Goal: Find contact information: Find contact information

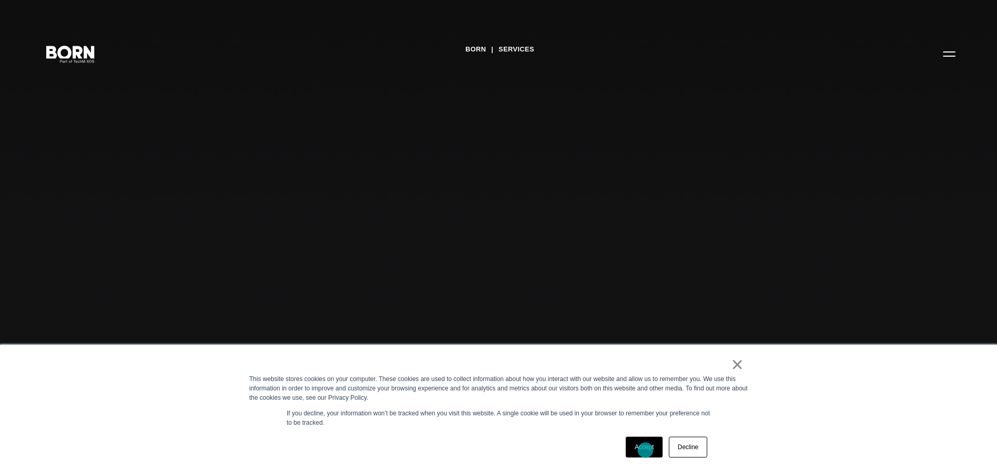
click at [646, 450] on link "Accept" at bounding box center [644, 446] width 37 height 21
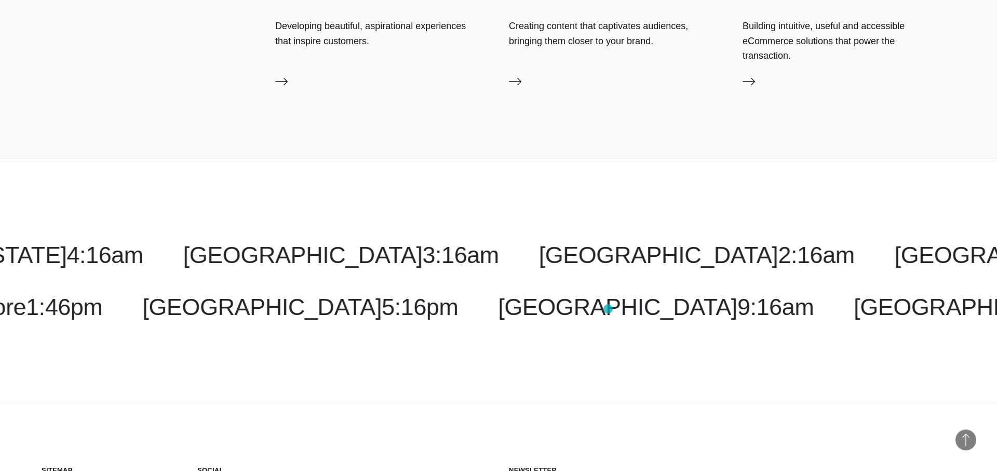
scroll to position [2172, 0]
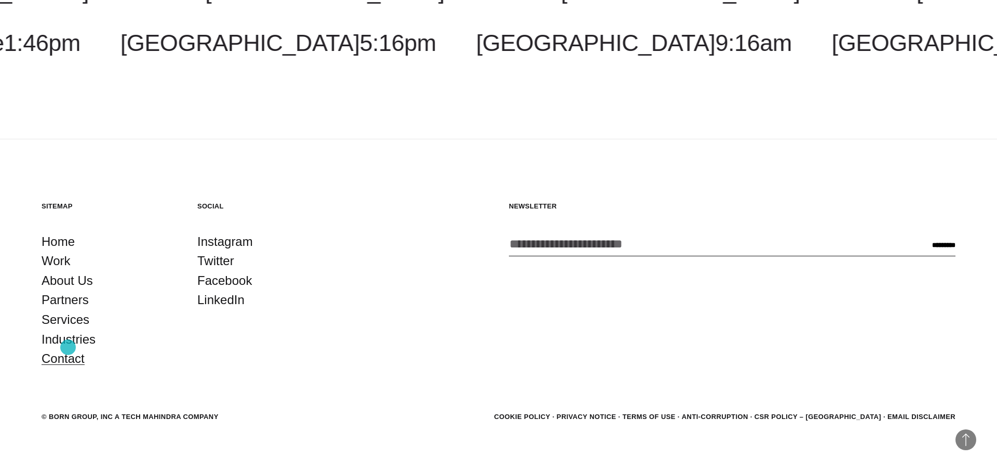
click at [69, 349] on link "Contact" at bounding box center [63, 359] width 43 height 20
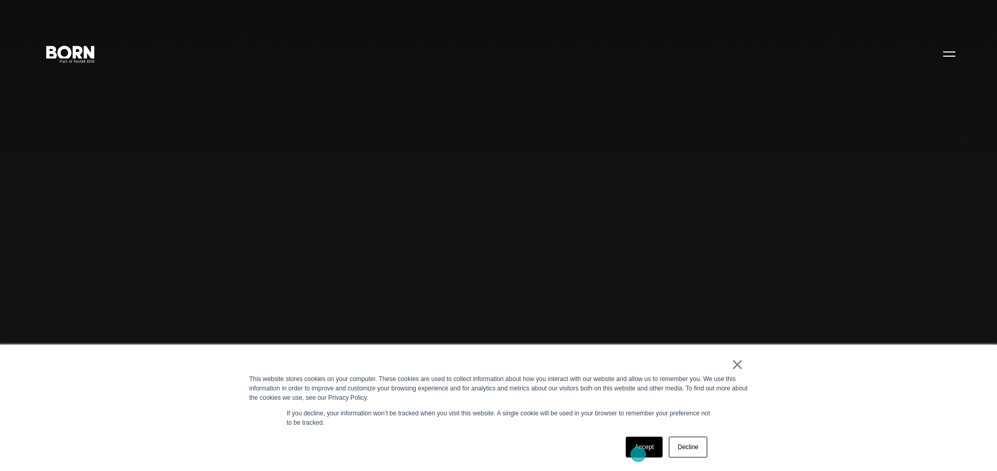
click at [638, 454] on link "Accept" at bounding box center [644, 446] width 37 height 21
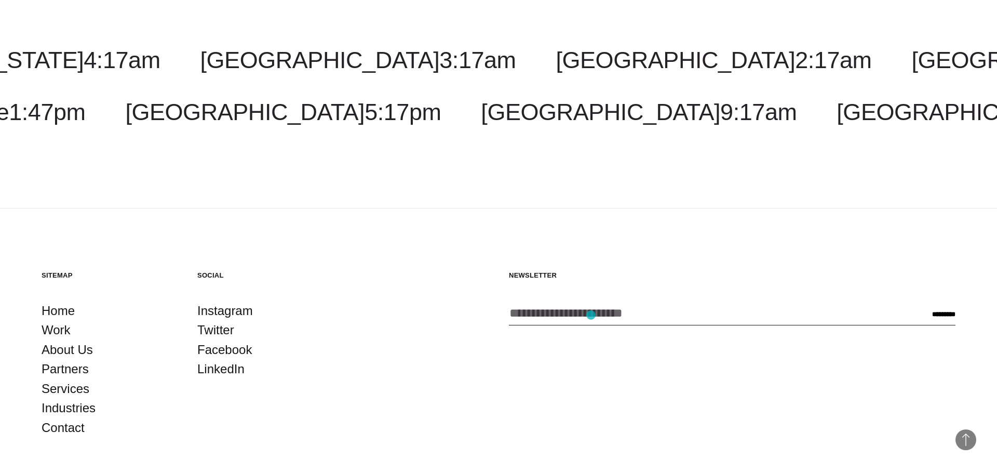
scroll to position [3263, 0]
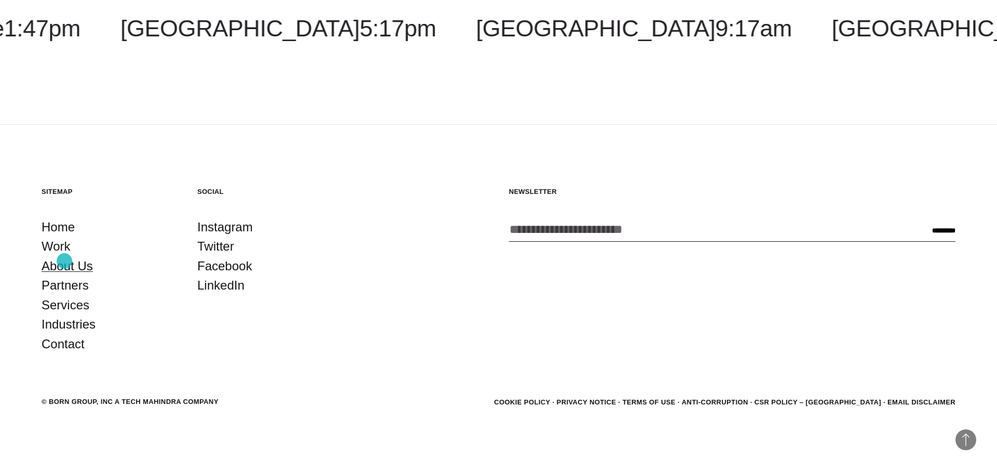
click at [64, 261] on link "About Us" at bounding box center [67, 266] width 51 height 20
click at [66, 288] on link "Partners" at bounding box center [65, 285] width 47 height 20
click at [68, 308] on link "Services" at bounding box center [66, 305] width 48 height 20
click at [70, 327] on link "Industries" at bounding box center [69, 324] width 54 height 20
click at [58, 249] on link "Work" at bounding box center [56, 246] width 29 height 20
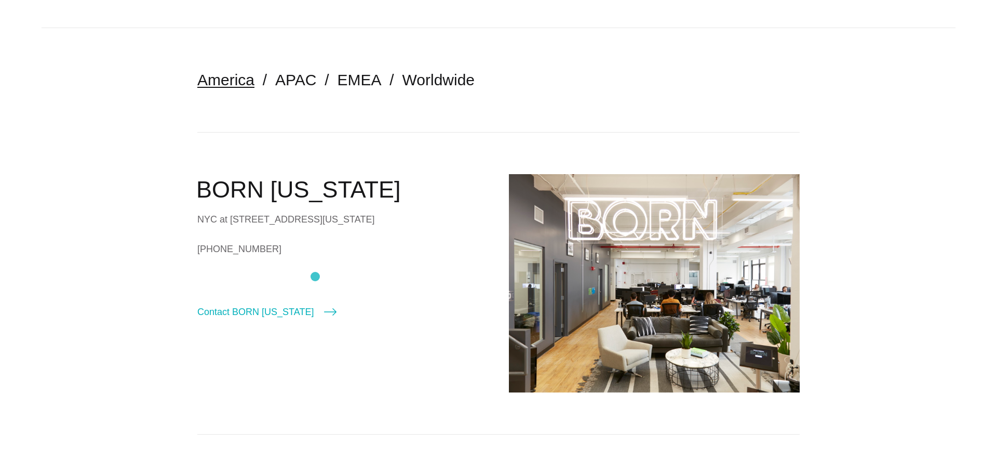
scroll to position [53, 0]
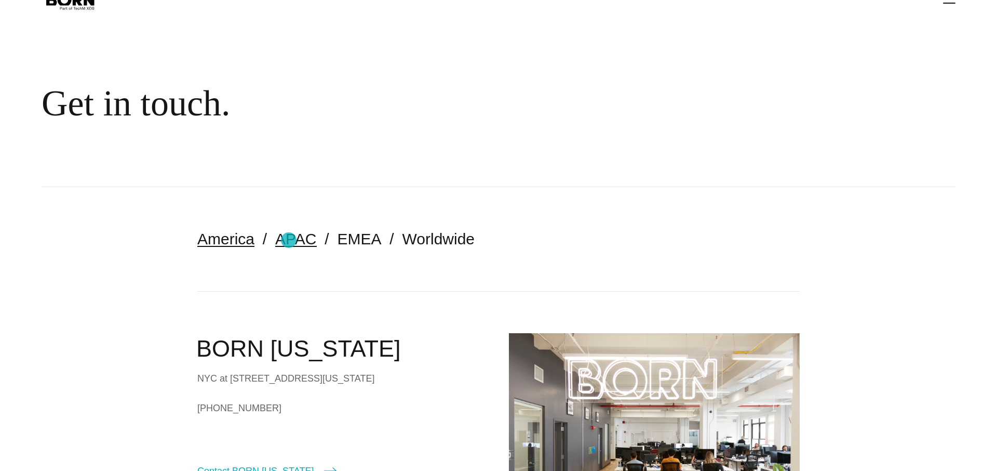
click at [284, 238] on link "APAC" at bounding box center [295, 238] width 41 height 17
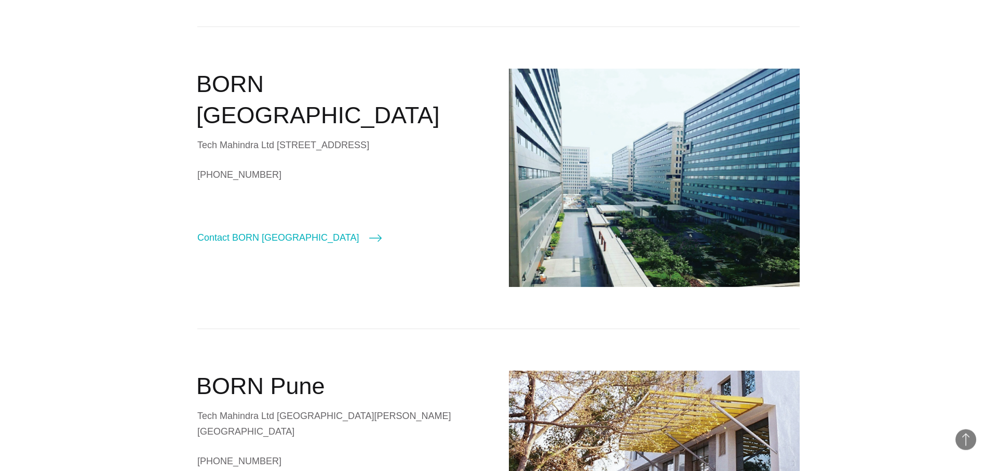
scroll to position [318, 0]
drag, startPoint x: 125, startPoint y: 178, endPoint x: 359, endPoint y: 189, distance: 235.0
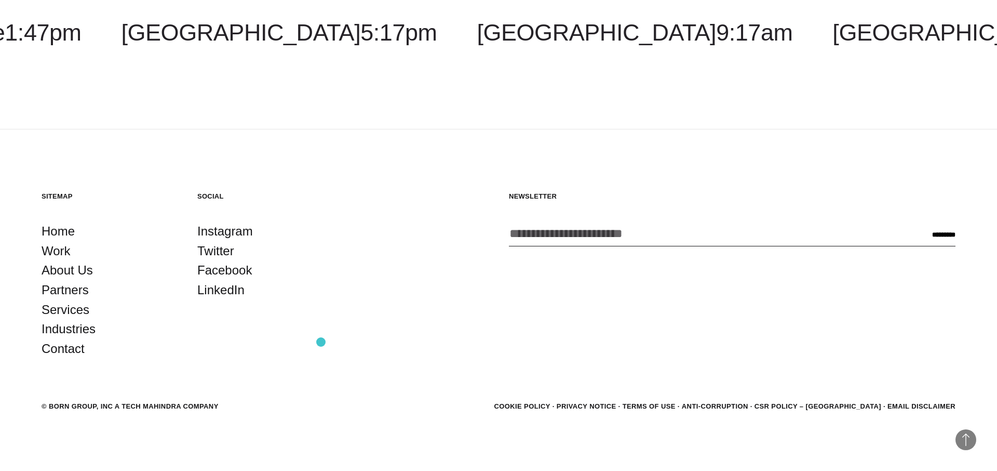
scroll to position [2288, 0]
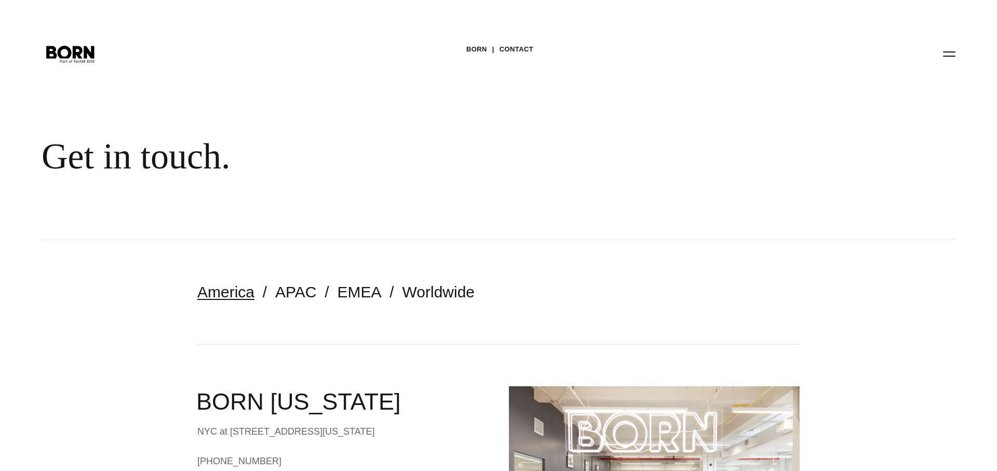
scroll to position [212, 0]
